Goal: Transaction & Acquisition: Download file/media

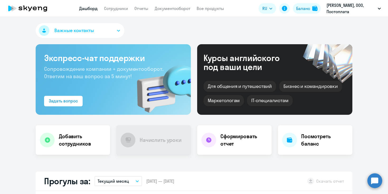
select select "30"
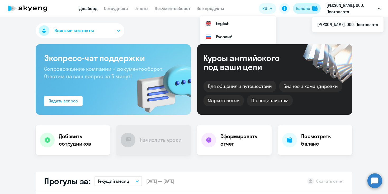
click at [307, 9] on div "Баланс" at bounding box center [303, 8] width 14 height 6
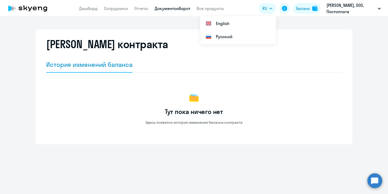
click at [167, 9] on link "Документооборот" at bounding box center [173, 8] width 36 height 5
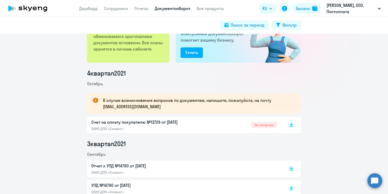
scroll to position [54, 0]
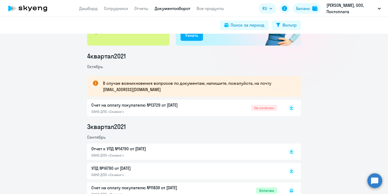
click at [150, 105] on p "Счет на оплату покупателю №13729 от [DATE]" at bounding box center [146, 105] width 111 height 6
click at [292, 109] on rect at bounding box center [291, 108] width 6 height 6
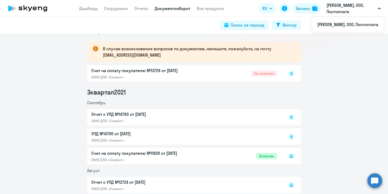
scroll to position [134, 0]
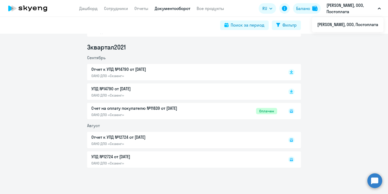
click at [265, 112] on div "Счет на оплату покупателю №11839 от [DATE] ОАНО ДПО «Скаенг» Оплачен" at bounding box center [194, 111] width 214 height 16
click at [154, 109] on div "Счет на оплату покупателю №11839 от [DATE] ОАНО ДПО «Скаенг» Оплачен" at bounding box center [194, 111] width 214 height 16
click at [291, 110] on icon at bounding box center [291, 111] width 6 height 6
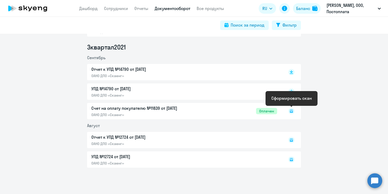
click at [291, 111] on rect at bounding box center [291, 111] width 6 height 6
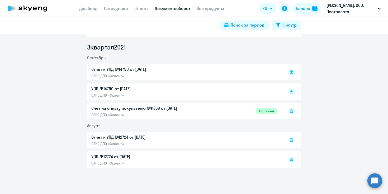
click at [147, 108] on div "Счет на оплату покупателю №11839 от [DATE] ОАНО ДПО «Скаенг» Оплачен" at bounding box center [194, 111] width 214 height 16
click at [156, 86] on p "УПД №14790 от [DATE]" at bounding box center [146, 89] width 111 height 6
